Goal: Navigation & Orientation: Find specific page/section

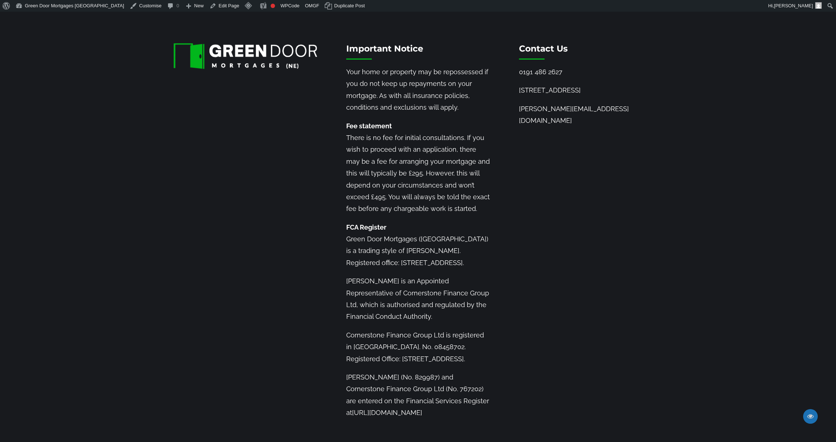
scroll to position [4348, 0]
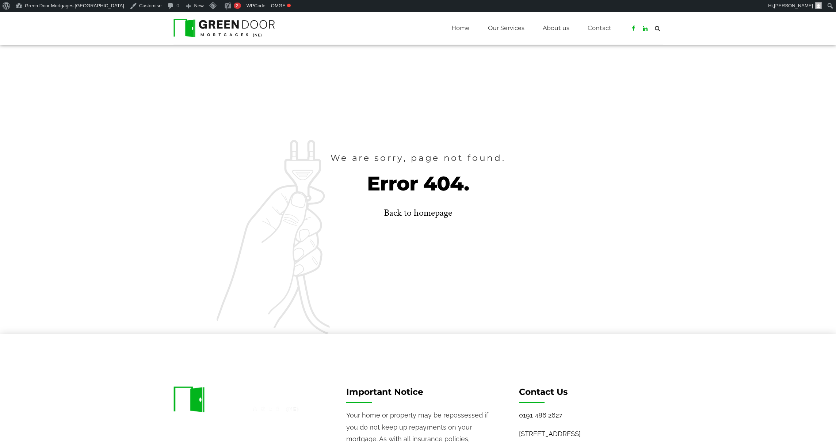
click at [199, 33] on img at bounding box center [224, 28] width 102 height 18
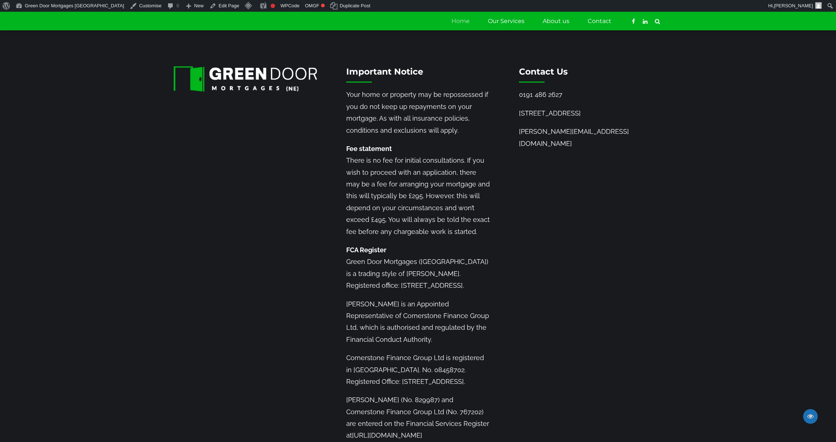
scroll to position [1055, 0]
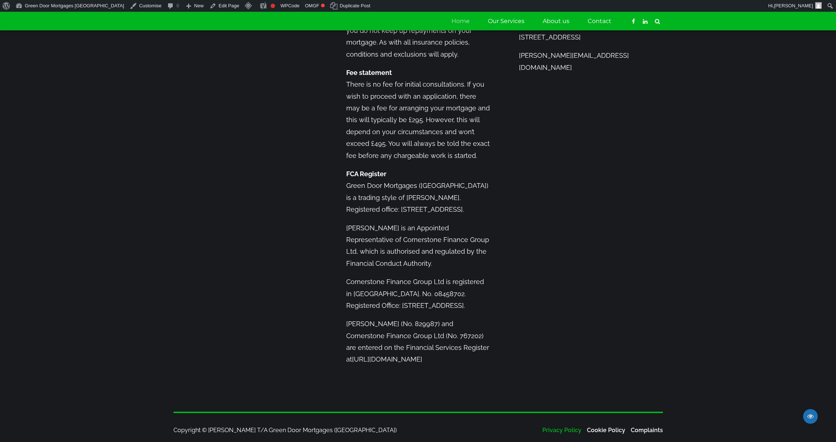
click at [557, 426] on link "Privacy Policy" at bounding box center [561, 429] width 39 height 7
